Goal: Obtain resource: Download file/media

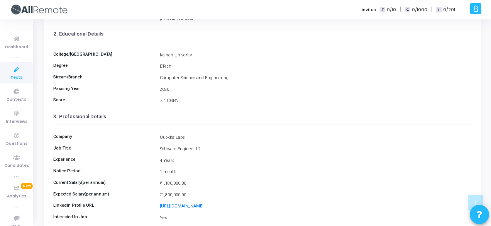
scroll to position [130, 0]
drag, startPoint x: 161, startPoint y: 136, endPoint x: 192, endPoint y: 139, distance: 31.1
click at [192, 139] on div "Quokka Labs" at bounding box center [316, 137] width 320 height 7
copy div "Quokka Labs"
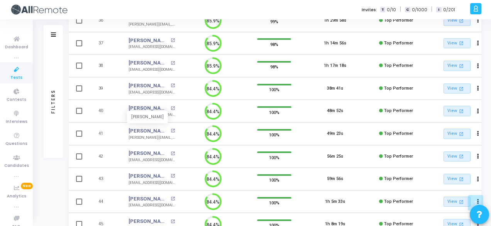
scroll to position [253, 0]
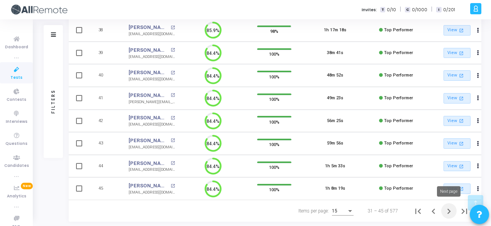
click at [447, 209] on icon "Next page" at bounding box center [449, 211] width 11 height 11
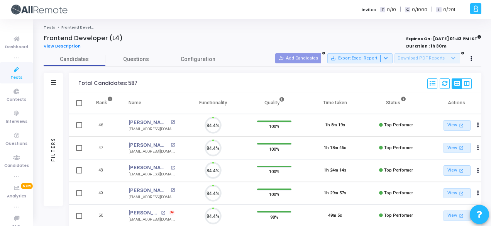
scroll to position [16, 19]
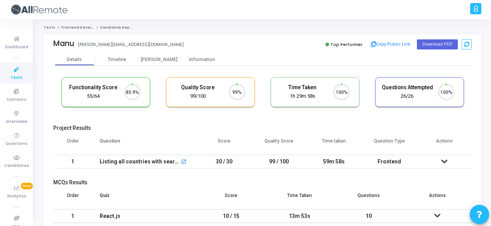
scroll to position [16, 19]
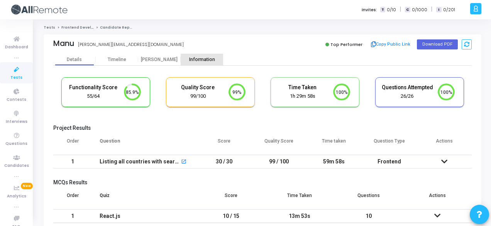
click at [205, 62] on div "Information" at bounding box center [202, 60] width 42 height 12
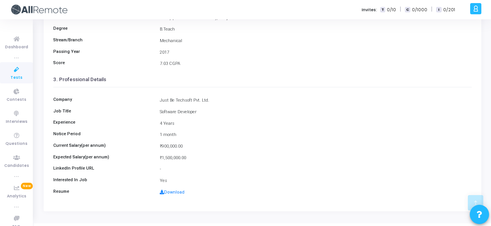
scroll to position [168, 0]
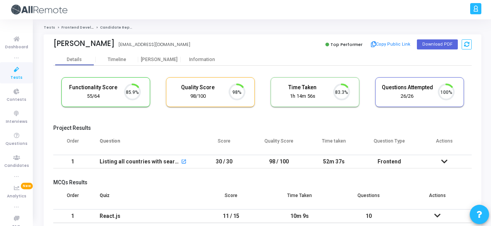
scroll to position [16, 19]
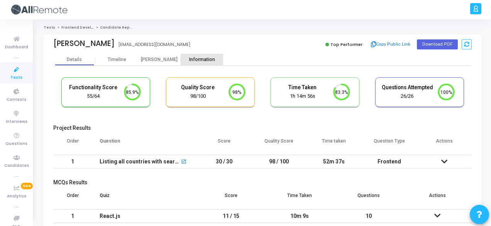
click at [199, 54] on div "Information" at bounding box center [202, 60] width 42 height 12
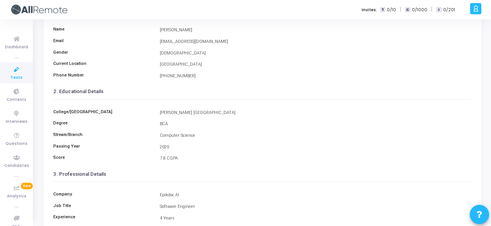
scroll to position [78, 0]
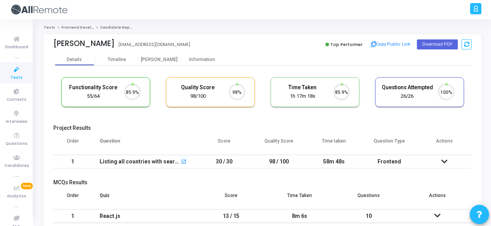
scroll to position [16, 19]
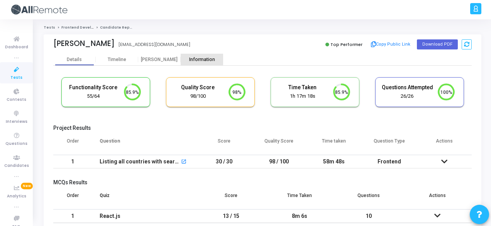
click at [205, 56] on div "Information" at bounding box center [202, 60] width 42 height 12
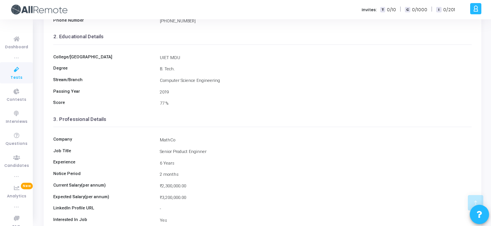
scroll to position [178, 0]
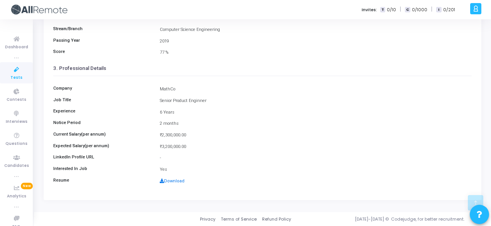
click at [176, 183] on link "Download" at bounding box center [172, 180] width 25 height 5
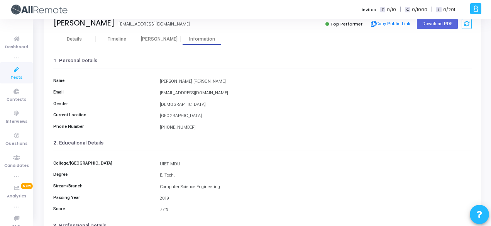
scroll to position [20, 0]
click at [234, 96] on div "kumarkaushal995@gmail.com" at bounding box center [316, 93] width 320 height 7
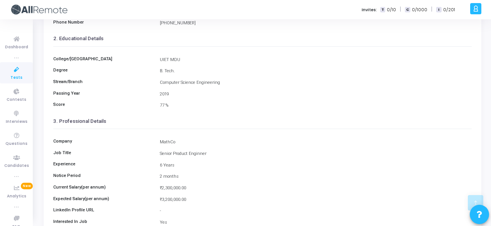
scroll to position [127, 0]
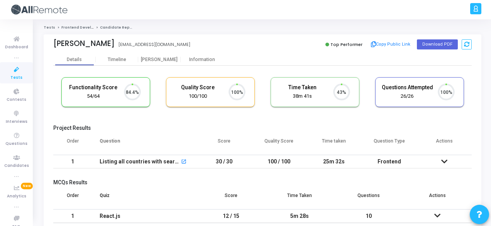
scroll to position [16, 19]
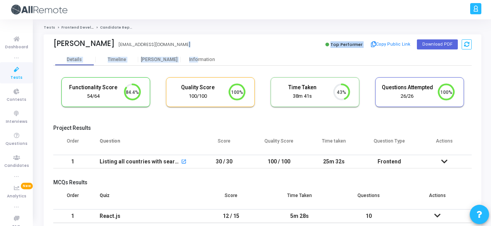
drag, startPoint x: 189, startPoint y: 52, endPoint x: 197, endPoint y: 59, distance: 10.7
click at [197, 59] on div "Tarun Chauhan tarunrajput1337@gmail.com Top Performer Copy Public Link Download…" at bounding box center [263, 149] width 438 height 231
click at [197, 59] on div "Information" at bounding box center [202, 60] width 42 height 6
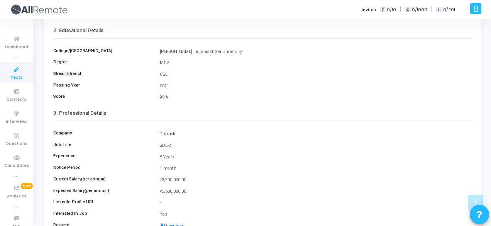
scroll to position [178, 0]
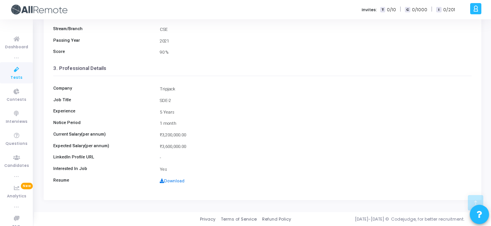
click at [168, 180] on link "Download" at bounding box center [172, 180] width 25 height 5
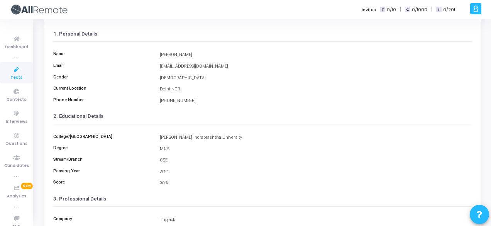
scroll to position [0, 0]
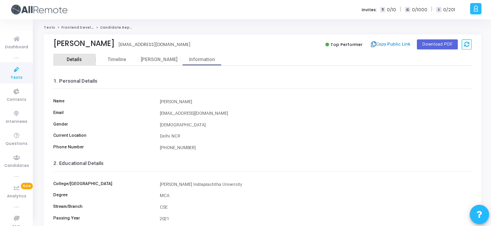
click at [81, 60] on div "Details" at bounding box center [74, 60] width 15 height 6
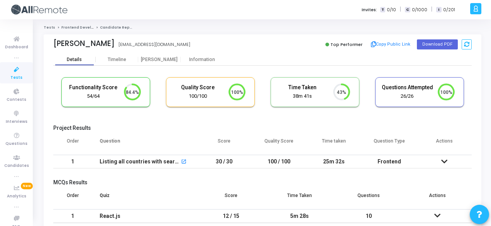
scroll to position [16, 19]
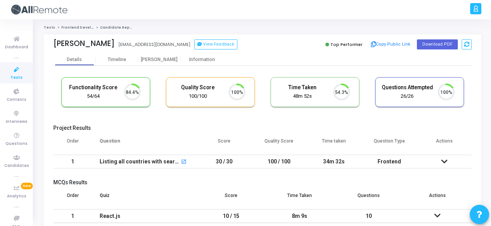
scroll to position [16, 19]
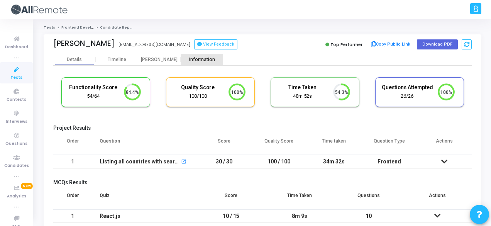
click at [185, 62] on div "Information" at bounding box center [202, 60] width 42 height 12
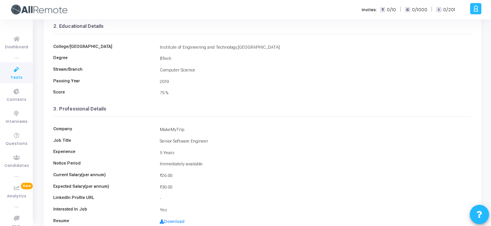
scroll to position [148, 0]
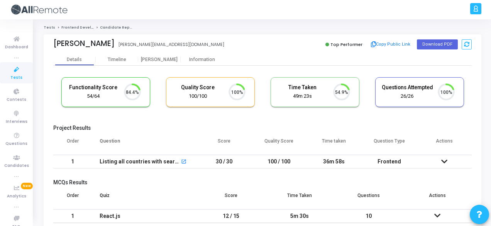
scroll to position [16, 19]
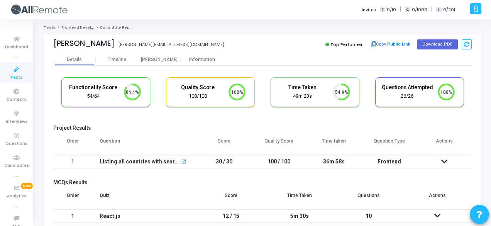
click at [204, 66] on div "Functionality Score 54/64 84.4% Quality Score 100/100 100% Time Taken calculate…" at bounding box center [262, 160] width 419 height 189
click at [198, 62] on div "Information" at bounding box center [202, 60] width 42 height 6
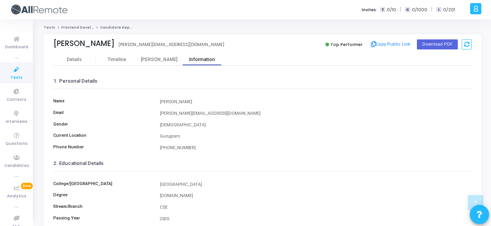
scroll to position [178, 0]
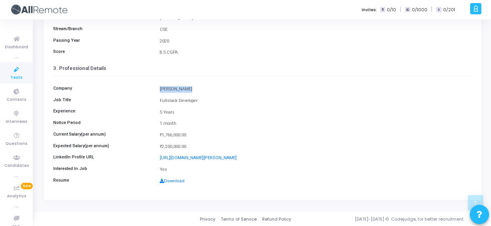
drag, startPoint x: 185, startPoint y: 87, endPoint x: 153, endPoint y: 88, distance: 31.7
click at [153, 88] on div "Company Jasper Colin" at bounding box center [262, 89] width 427 height 7
copy div "Jasper Colin"
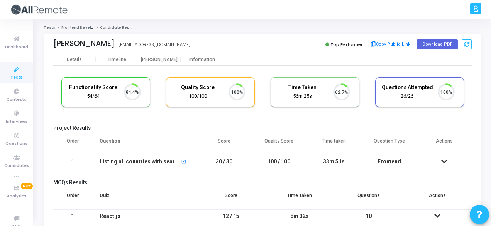
scroll to position [16, 19]
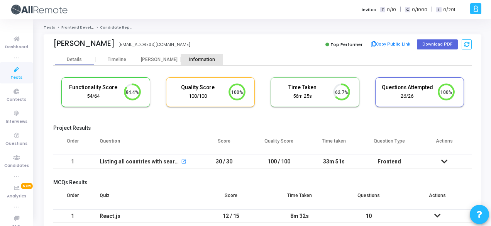
click at [200, 59] on div "Information" at bounding box center [202, 60] width 42 height 6
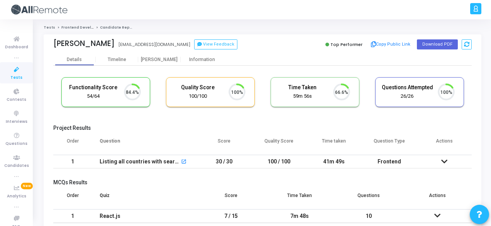
scroll to position [16, 19]
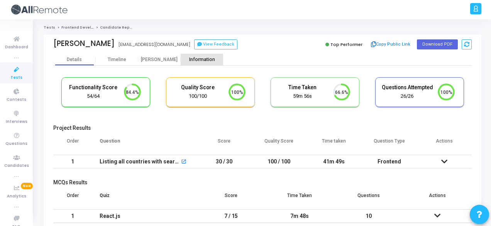
click at [200, 55] on div "Information" at bounding box center [202, 60] width 42 height 12
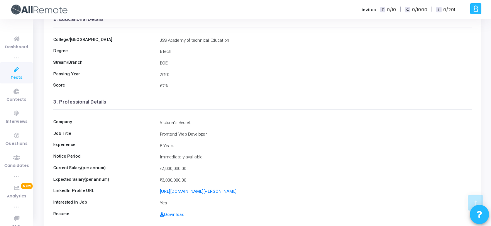
scroll to position [178, 0]
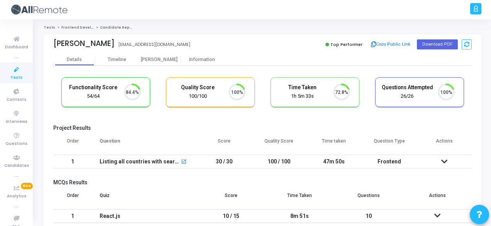
scroll to position [16, 19]
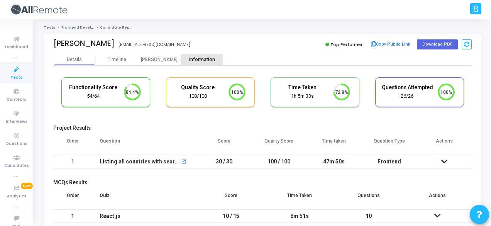
click at [187, 57] on div "Information" at bounding box center [202, 60] width 42 height 6
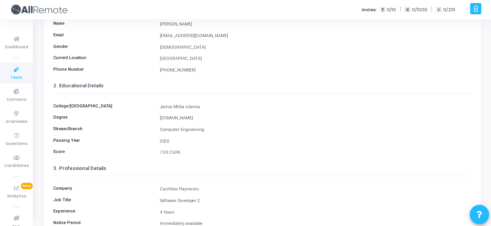
scroll to position [178, 0]
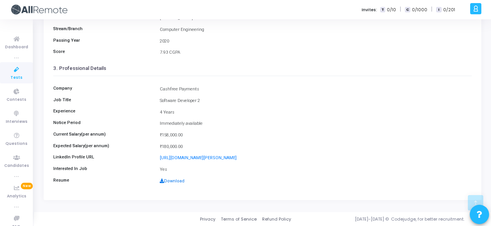
click at [173, 180] on link "Download" at bounding box center [172, 180] width 25 height 5
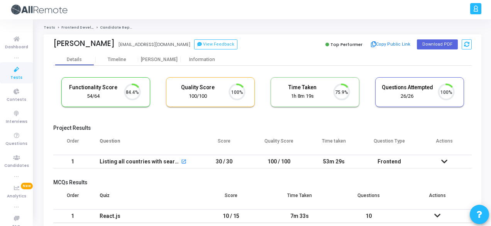
scroll to position [16, 19]
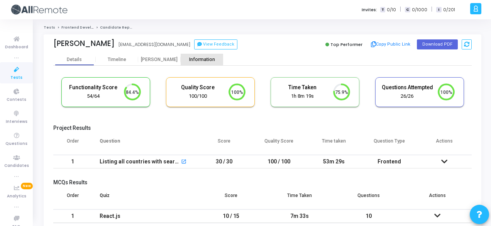
click at [202, 59] on div "Information" at bounding box center [202, 60] width 42 height 6
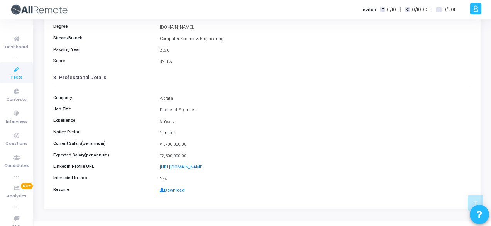
scroll to position [178, 0]
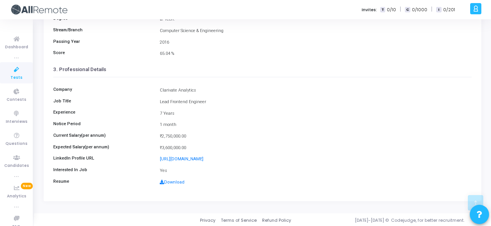
scroll to position [178, 0]
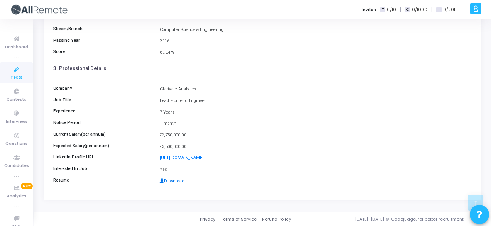
click at [175, 180] on link "Download" at bounding box center [172, 180] width 25 height 5
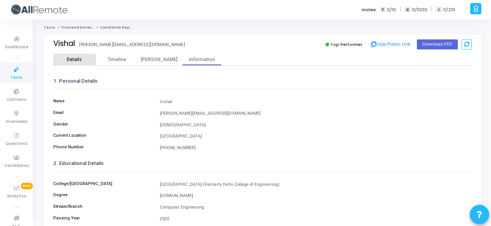
click at [83, 57] on div "Details" at bounding box center [74, 60] width 42 height 6
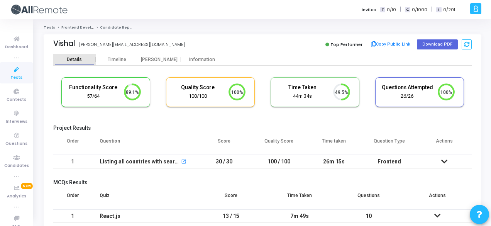
scroll to position [3, 3]
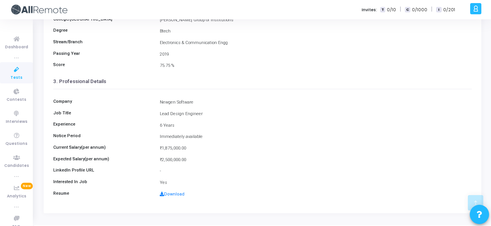
scroll to position [165, 0]
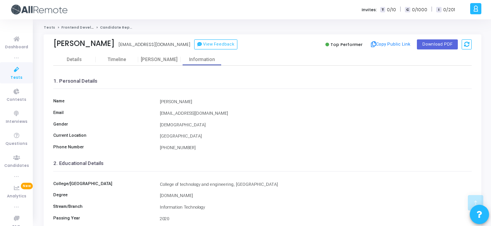
scroll to position [178, 0]
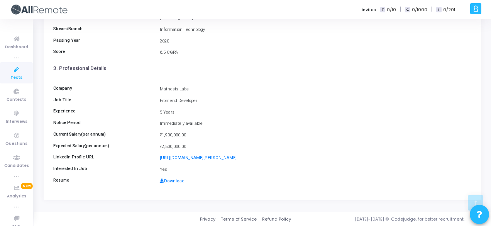
drag, startPoint x: 159, startPoint y: 87, endPoint x: 193, endPoint y: 90, distance: 34.1
click at [193, 90] on div "Mathesis Labs" at bounding box center [316, 89] width 320 height 7
copy div "Mathesis Labs"
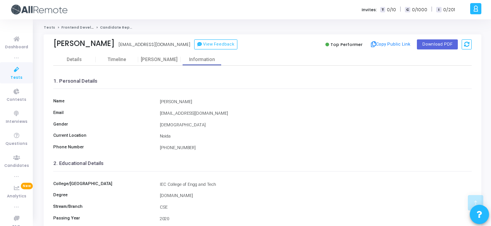
scroll to position [178, 0]
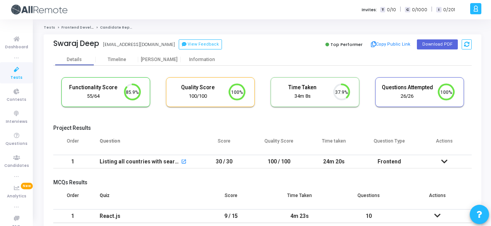
scroll to position [16, 19]
click at [206, 59] on div "Information" at bounding box center [202, 60] width 42 height 6
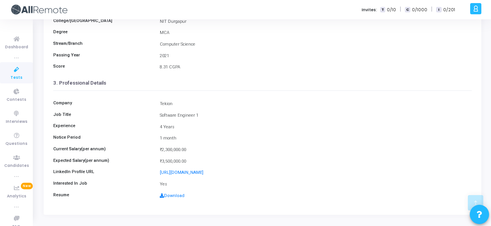
scroll to position [178, 0]
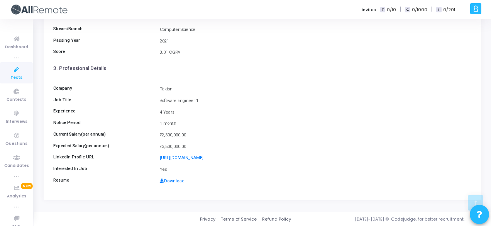
drag, startPoint x: 160, startPoint y: 88, endPoint x: 180, endPoint y: 90, distance: 20.9
click at [180, 90] on div "Tekion" at bounding box center [316, 89] width 320 height 7
copy div "Tekion"
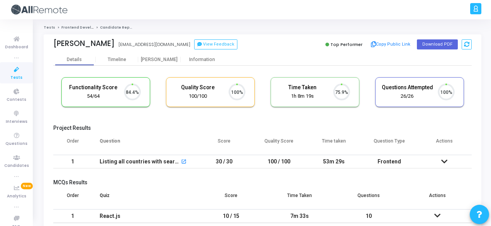
scroll to position [16, 19]
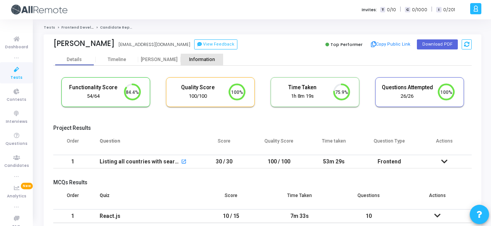
click at [213, 60] on div "Information" at bounding box center [202, 60] width 42 height 6
